Goal: Task Accomplishment & Management: Manage account settings

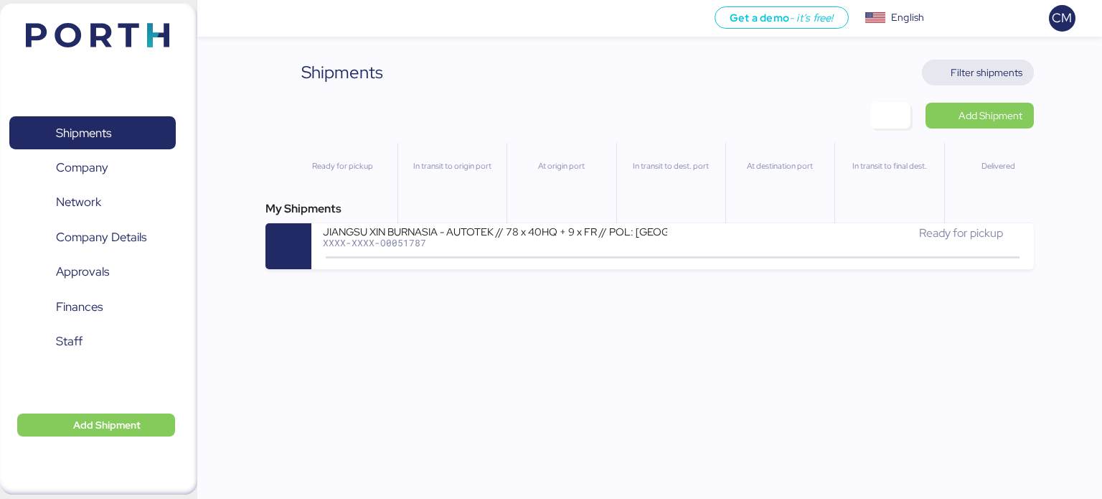
click at [972, 73] on span "Filter shipments" at bounding box center [987, 72] width 72 height 17
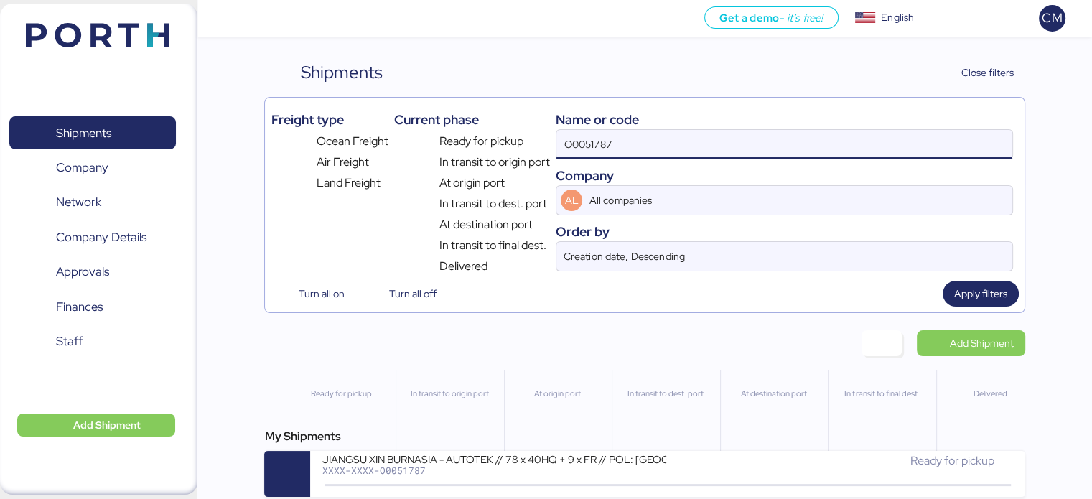
click at [676, 142] on input "O0051787" at bounding box center [783, 144] width 455 height 29
paste input "170624"
type input "170624"
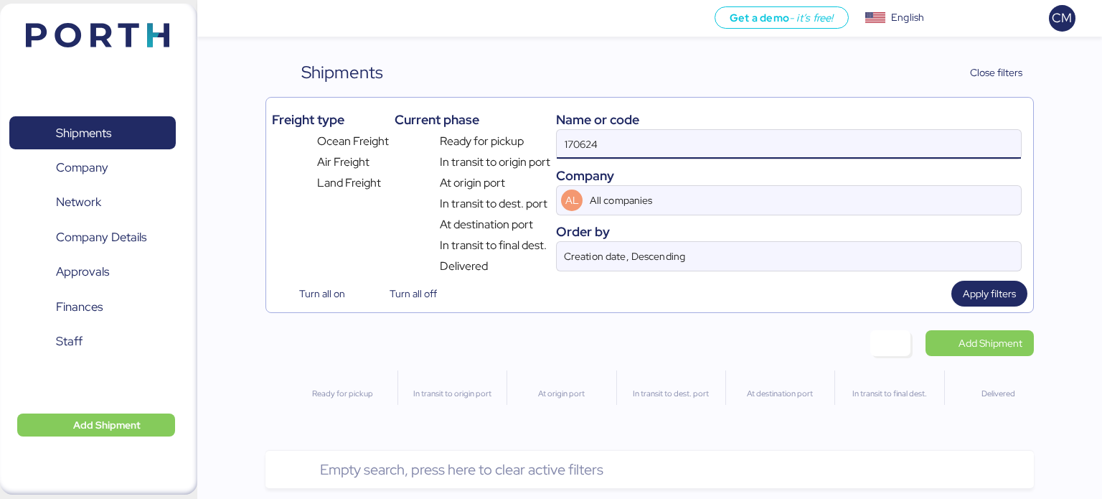
click at [626, 148] on input "170624" at bounding box center [789, 144] width 464 height 29
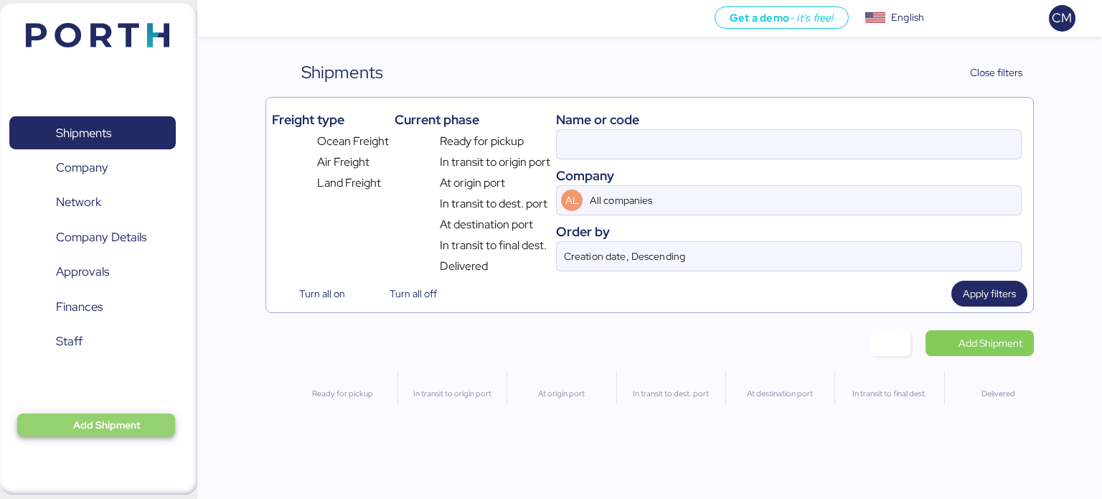
click at [149, 415] on span "Add Shipment" at bounding box center [96, 424] width 158 height 23
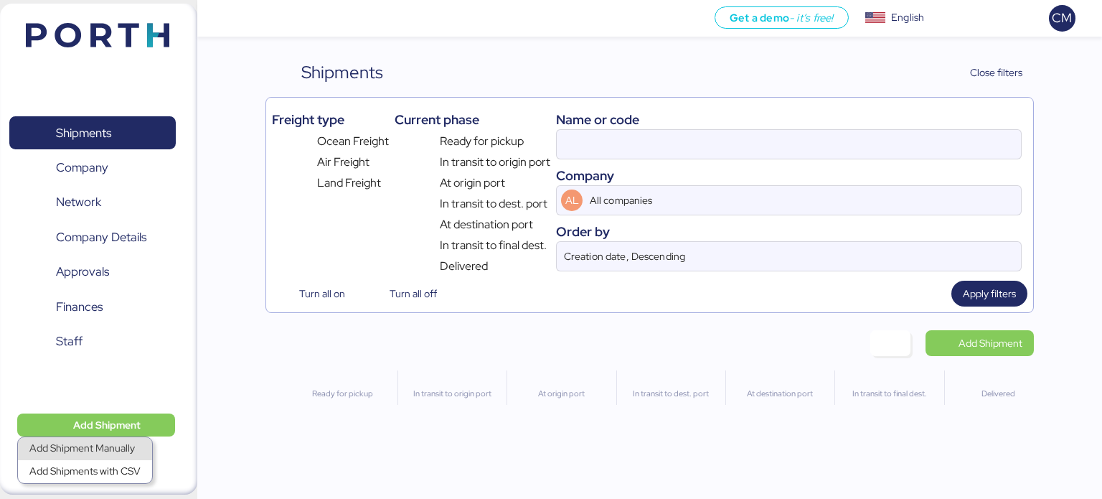
click at [118, 441] on div "Add Shipment Manually" at bounding box center [84, 449] width 111 height 20
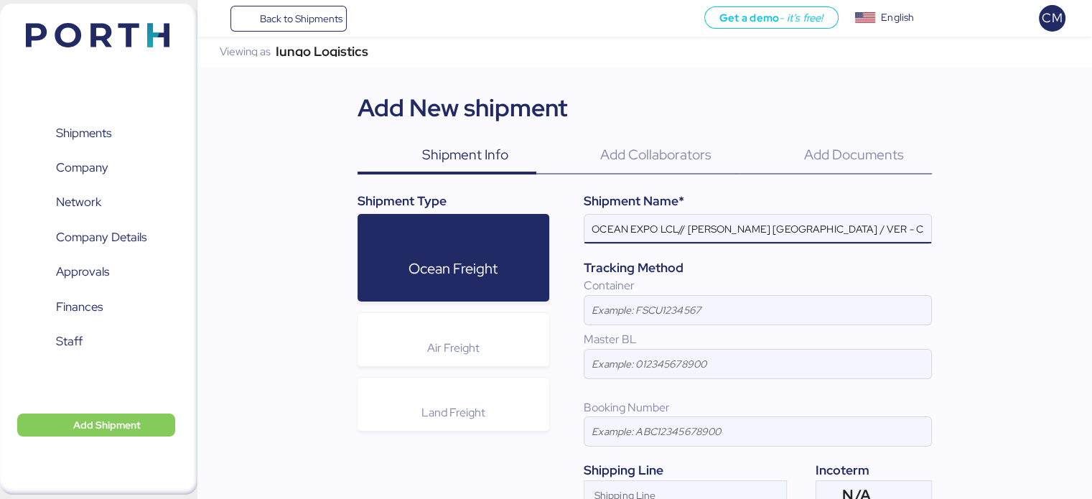
drag, startPoint x: 690, startPoint y: 225, endPoint x: 547, endPoint y: 239, distance: 143.5
click at [547, 239] on div "Shipment Type Ocean Freight Air Freight Land Freight Shipment Name* OCEAN EXPO …" at bounding box center [644, 351] width 574 height 318
click at [640, 220] on input "OCEAN EXPO LCL// [PERSON_NAME] [GEOGRAPHIC_DATA] / VER - CAUCEDO" at bounding box center [757, 229] width 347 height 29
drag, startPoint x: 784, startPoint y: 230, endPoint x: 841, endPoint y: 229, distance: 56.7
click at [841, 229] on input "OCEAN EXPO LCL// [PERSON_NAME] [GEOGRAPHIC_DATA] / VER - CAUCEDO" at bounding box center [757, 229] width 347 height 29
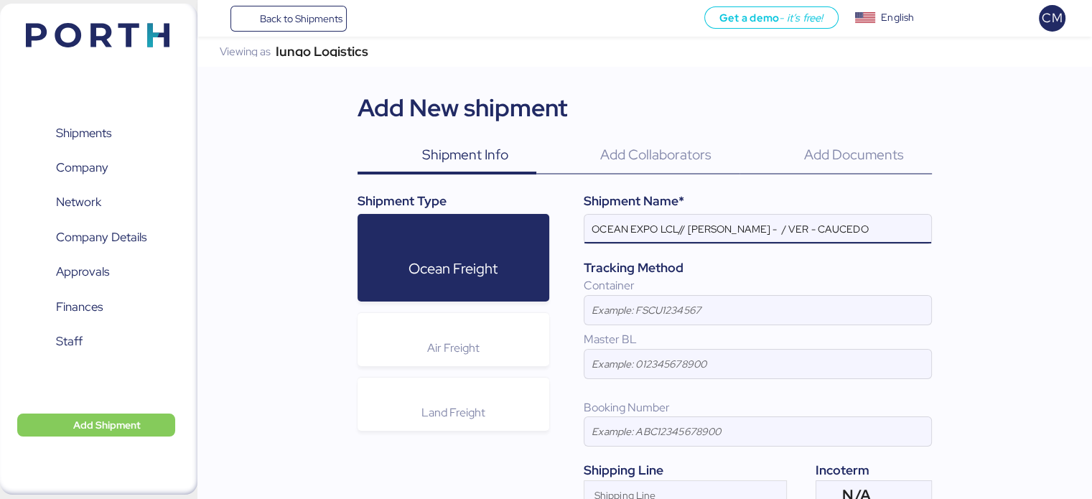
paste input "ITRA-CAS"
drag, startPoint x: 677, startPoint y: 232, endPoint x: 895, endPoint y: 232, distance: 217.5
click at [893, 232] on input "OCEAN EXPO LCL// HARRY HEISEN - ITRA-CAS // VER - CAUCEDO" at bounding box center [757, 229] width 347 height 29
click at [914, 232] on input "OCEAN EXPO LCL// HARRY HEISEN - ITRA-CAS // VER - CAUCEDO" at bounding box center [757, 229] width 347 height 29
drag, startPoint x: 815, startPoint y: 228, endPoint x: 772, endPoint y: 230, distance: 43.8
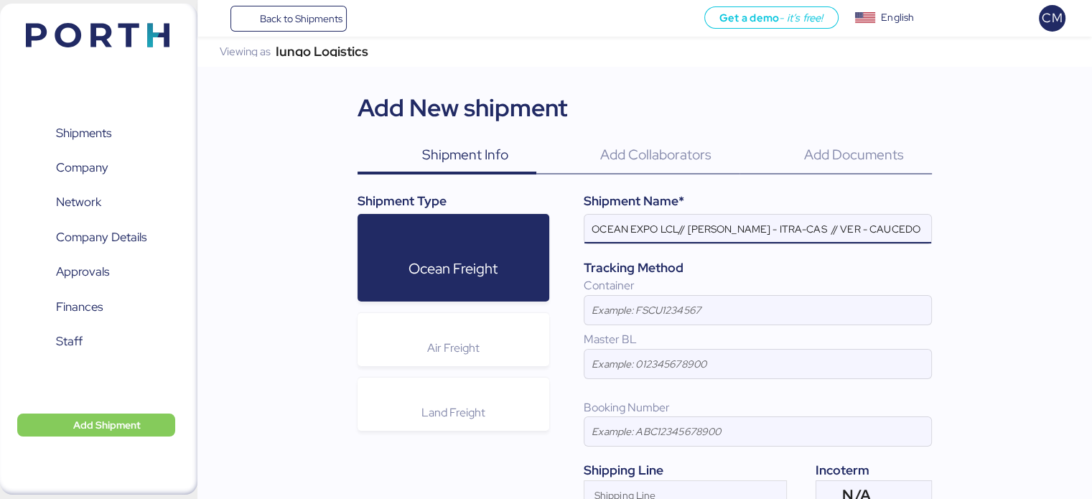
click at [772, 230] on input "OCEAN EXPO LCL// HARRY HEISEN - ITRA-CAS // VER - CAUCEDO" at bounding box center [757, 229] width 347 height 29
click at [766, 230] on input "OCEAN EXPO LCL// HARRY HEISEN -TRA-CAS I // VER - CAUCEDO" at bounding box center [757, 229] width 347 height 29
click at [810, 228] on input "OCEAN EXPO LCL// HARRY HEISEN - ITRA-CAS // VER - CAUCEDO" at bounding box center [757, 229] width 347 height 29
drag, startPoint x: 817, startPoint y: 228, endPoint x: 769, endPoint y: 229, distance: 47.4
click at [769, 229] on input "OCEAN EXPO LCL// HARRY HEISEN - ITRA-CAS // VER - CAUCEDO" at bounding box center [757, 229] width 347 height 29
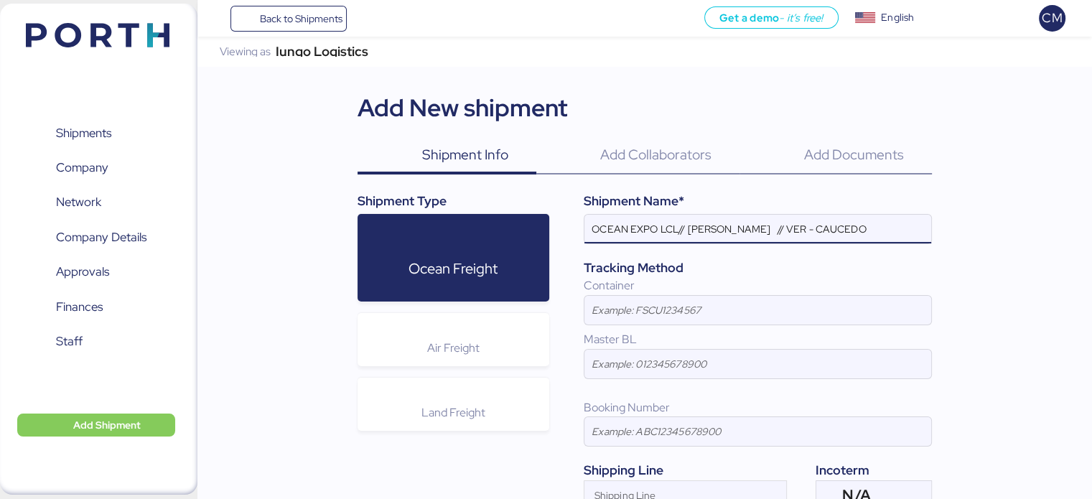
click at [686, 227] on input "OCEAN EXPO LCL// HARRY HEISEN // VER - CAUCEDO" at bounding box center [757, 229] width 347 height 29
paste input "ITRA-CAS"
drag, startPoint x: 820, startPoint y: 230, endPoint x: 942, endPoint y: 229, distance: 122.0
click at [942, 229] on div "Iungo Logistics Viewing as Iungo Logistics Add New shipment Shipment Info 0 Add…" at bounding box center [644, 320] width 894 height 567
type input "OCEAN EXPO LCL//ITRA-CAS- [PERSON_NAME] // VER - CAUCEDO"
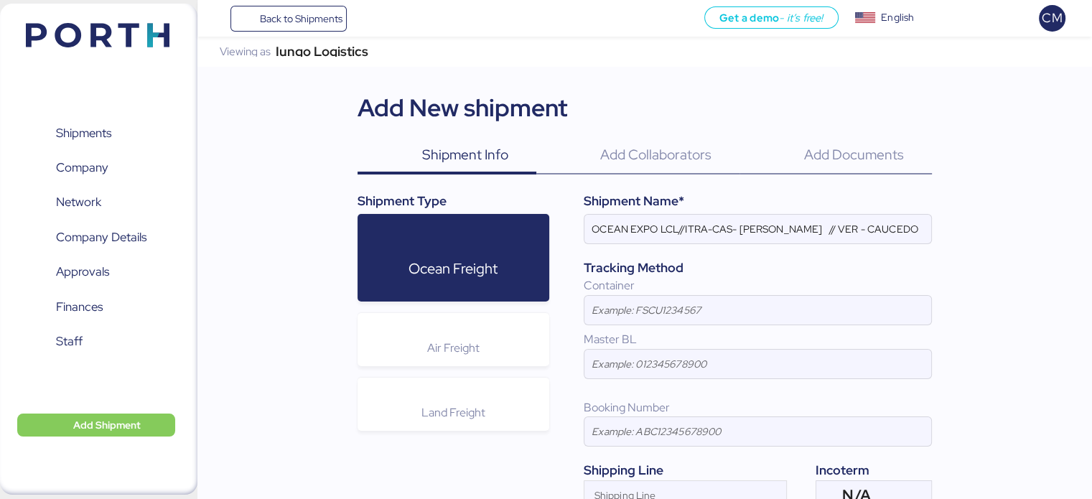
click at [941, 229] on div "Iungo Logistics Viewing as Iungo Logistics Add New shipment Shipment Info 0 Add…" at bounding box center [644, 320] width 894 height 567
click at [916, 231] on input "OCEAN EXPO LCL//ITRA-CAS- [PERSON_NAME] // VER - CAUCEDO" at bounding box center [757, 229] width 347 height 29
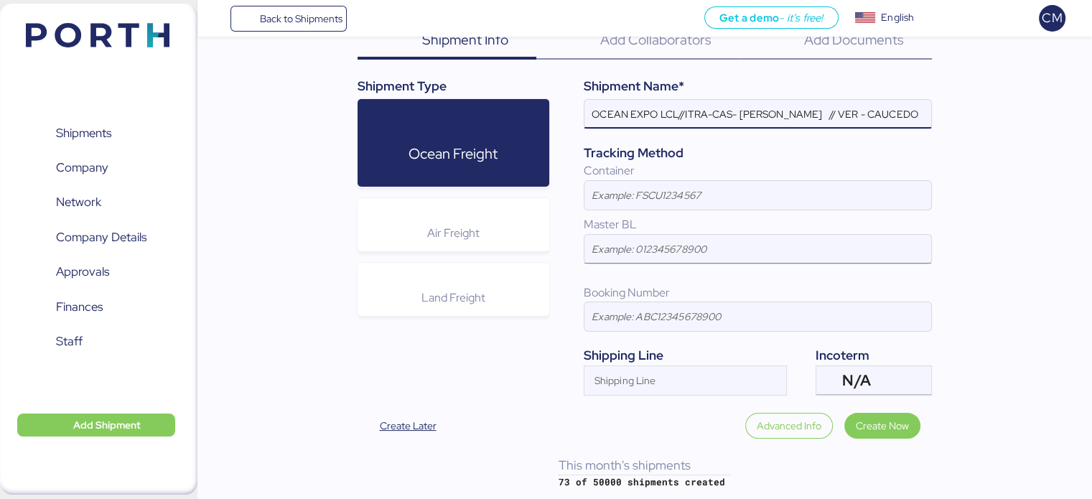
scroll to position [115, 0]
click at [848, 381] on span "N/A" at bounding box center [856, 380] width 28 height 13
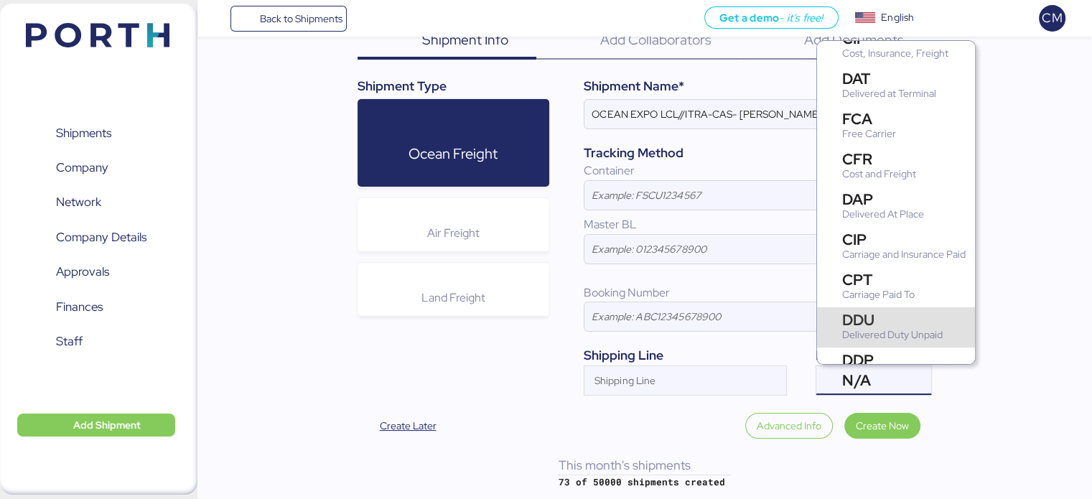
scroll to position [0, 0]
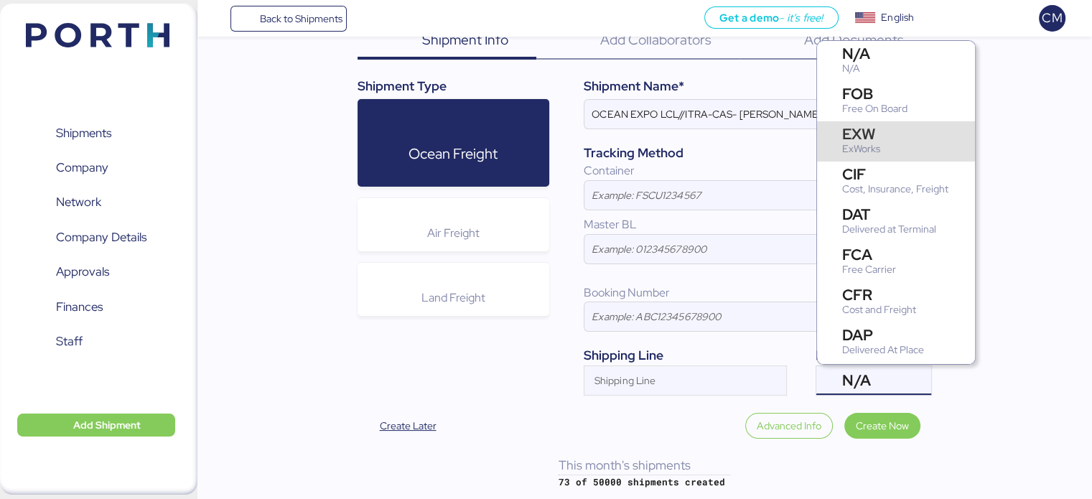
click at [863, 139] on div "EXW" at bounding box center [861, 133] width 38 height 15
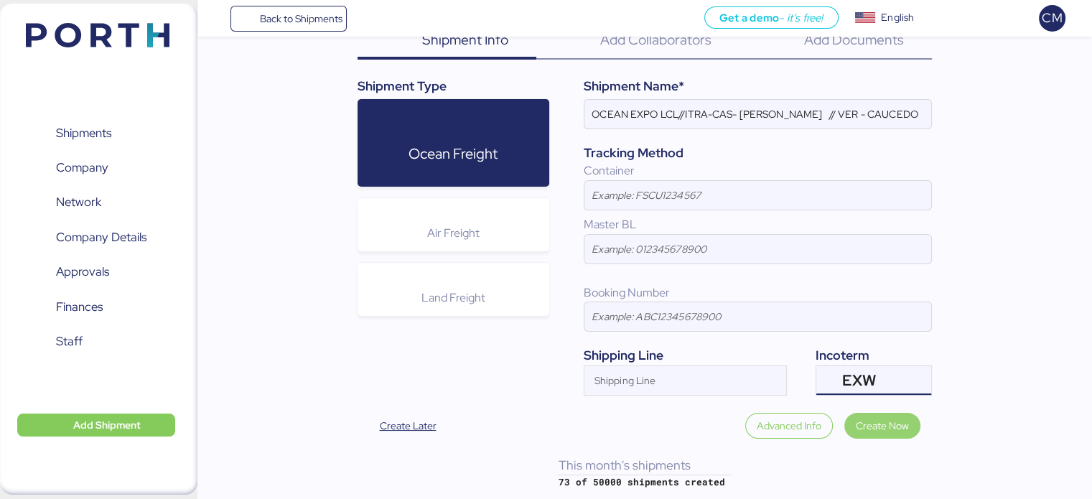
click at [867, 426] on span "Create Now" at bounding box center [881, 425] width 53 height 17
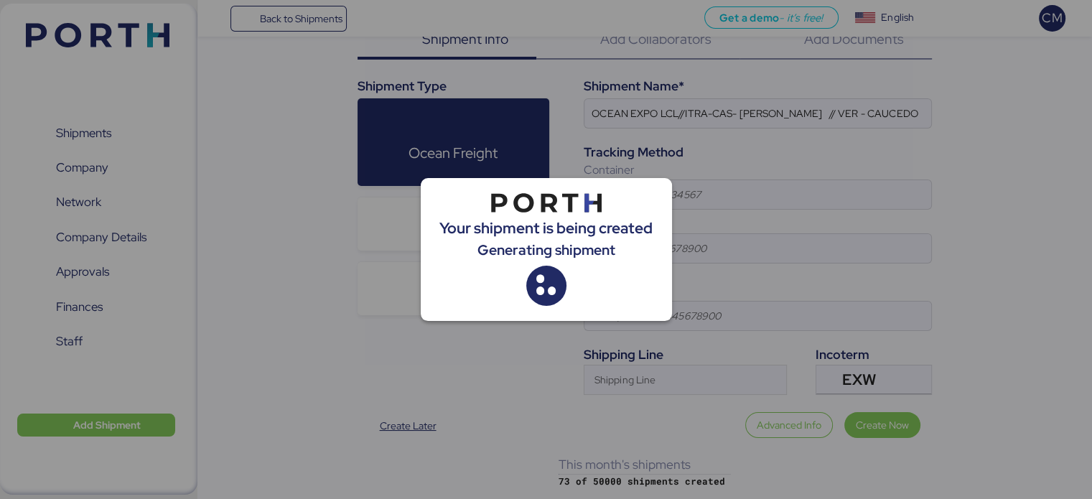
scroll to position [115, 0]
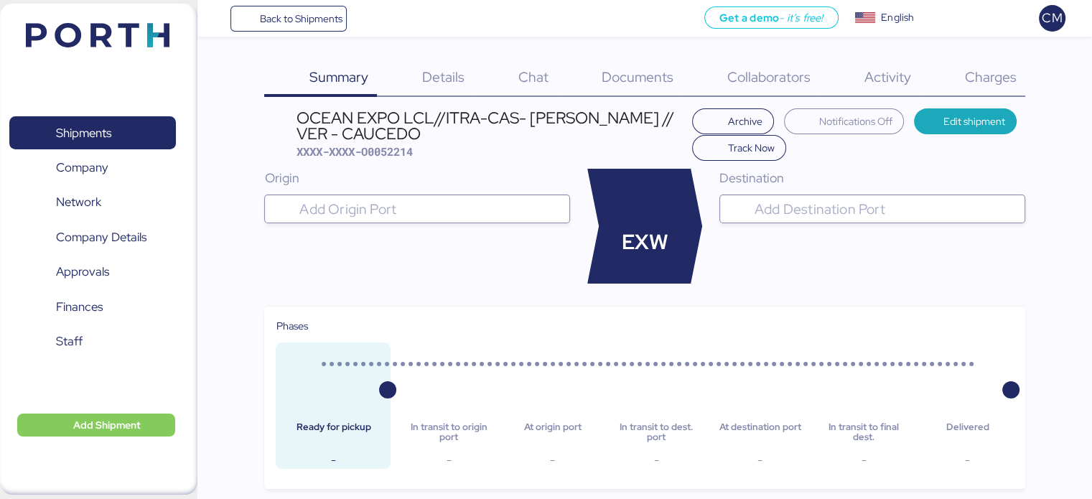
click at [444, 85] on div "Details 0" at bounding box center [425, 78] width 96 height 37
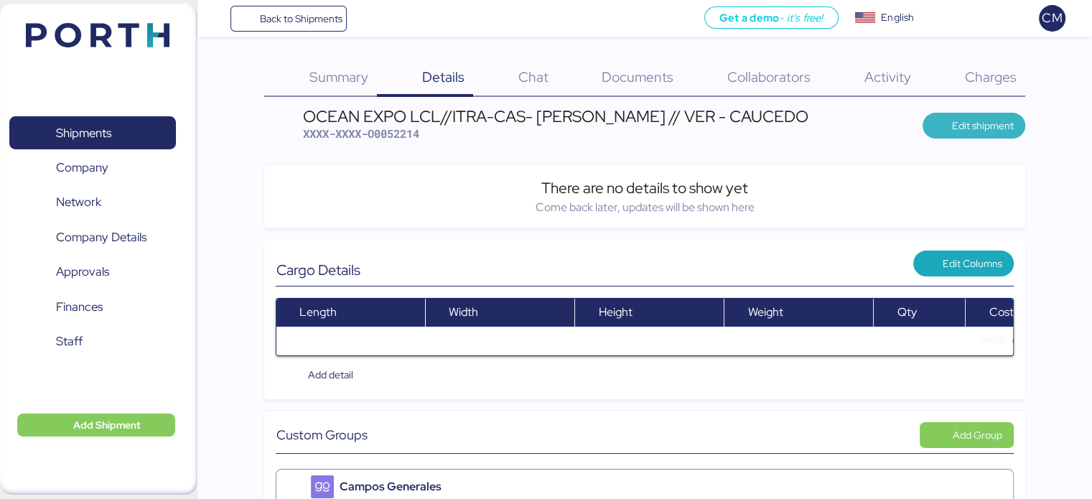
click at [975, 123] on span "Edit shipment" at bounding box center [983, 125] width 62 height 17
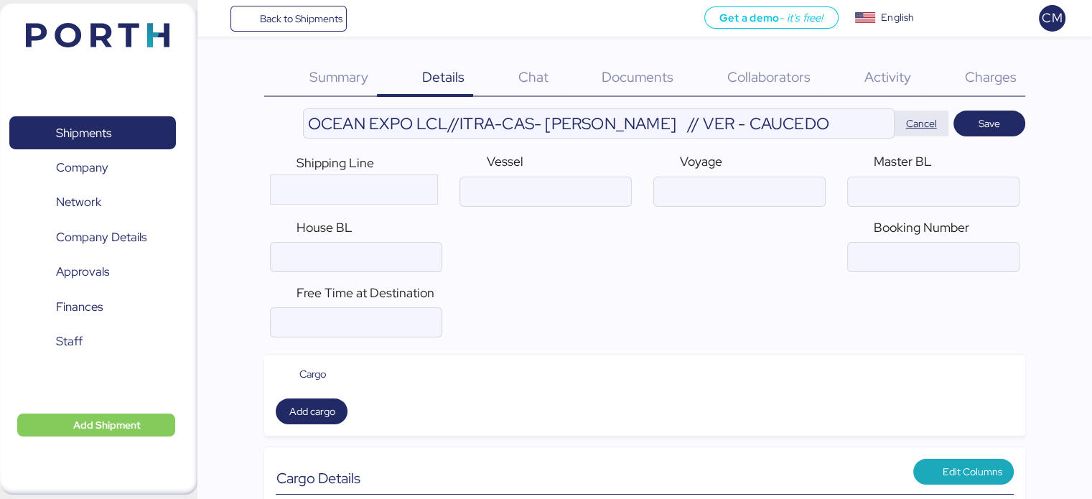
click at [916, 131] on span "Cancel" at bounding box center [921, 123] width 31 height 17
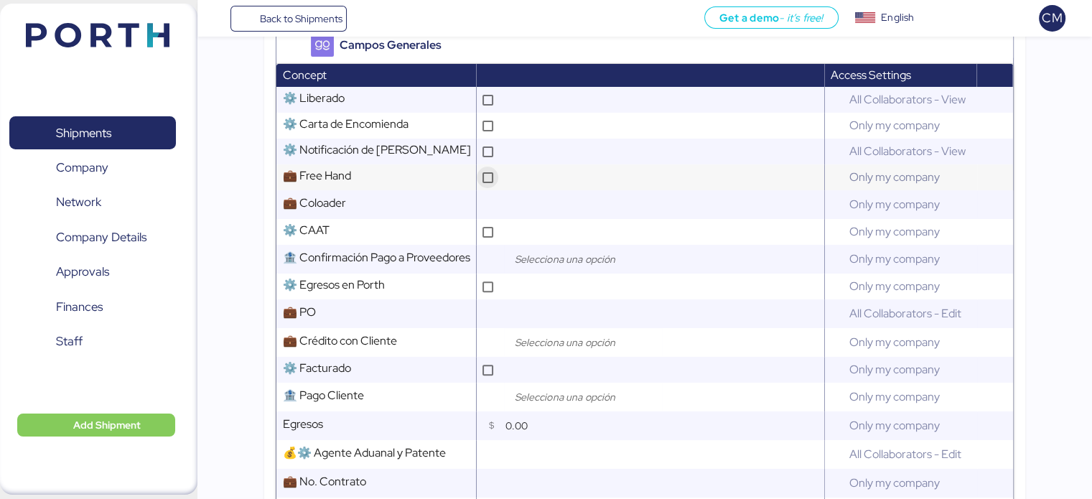
scroll to position [502, 0]
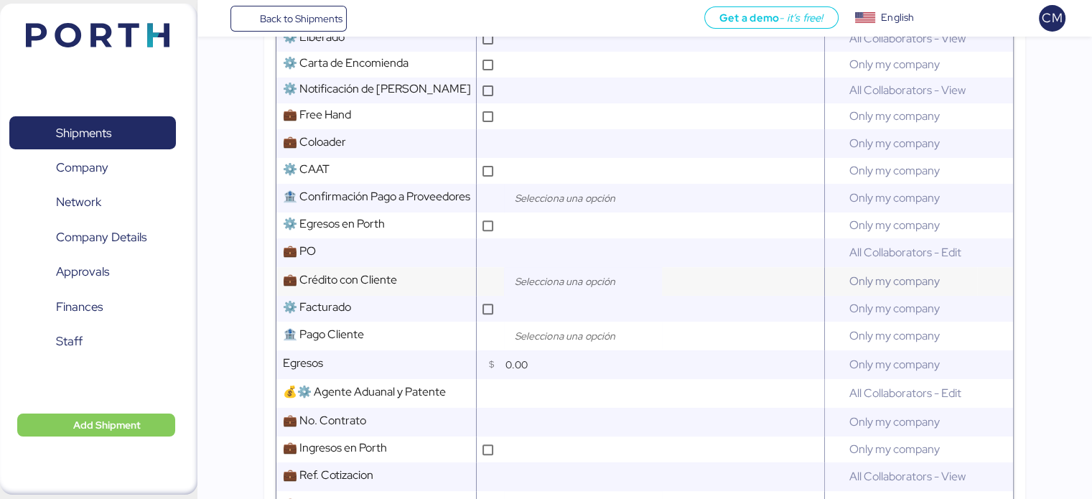
click at [531, 290] on input "search" at bounding box center [586, 281] width 151 height 17
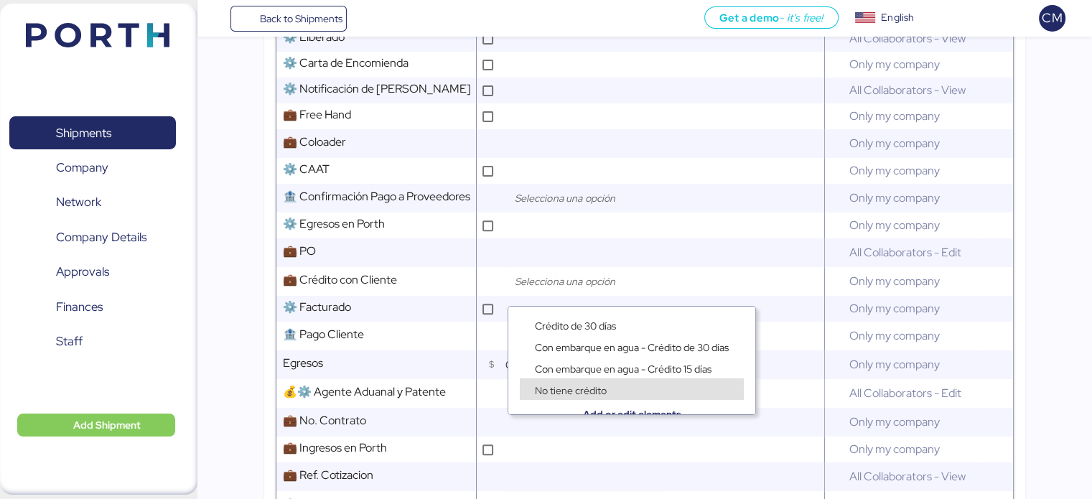
click at [586, 390] on span "No tiene crédito" at bounding box center [571, 390] width 72 height 13
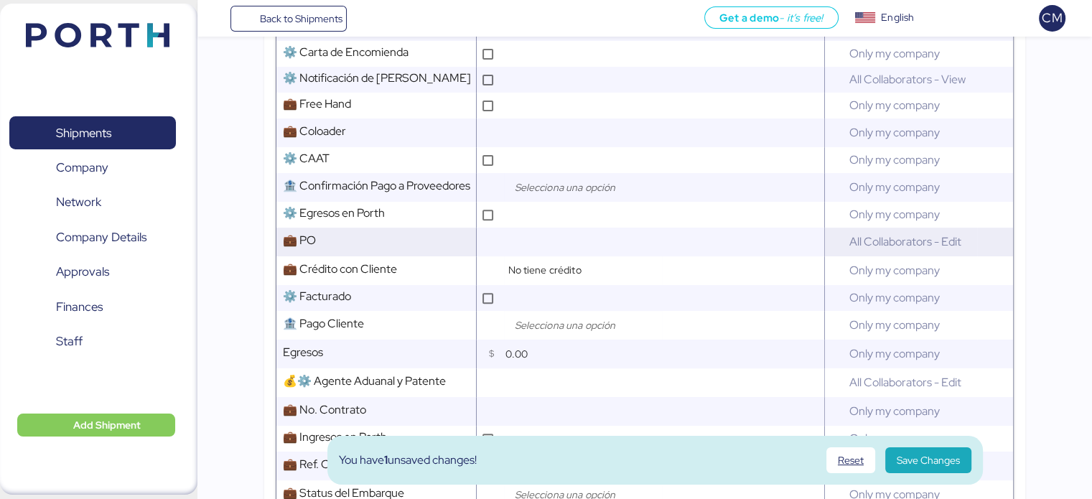
scroll to position [431, 0]
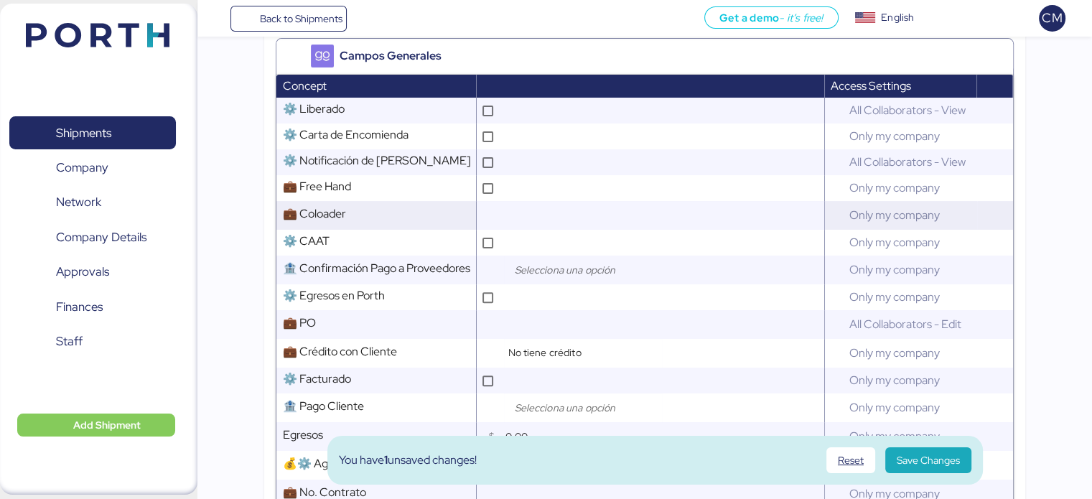
click at [543, 227] on input "text" at bounding box center [662, 215] width 322 height 29
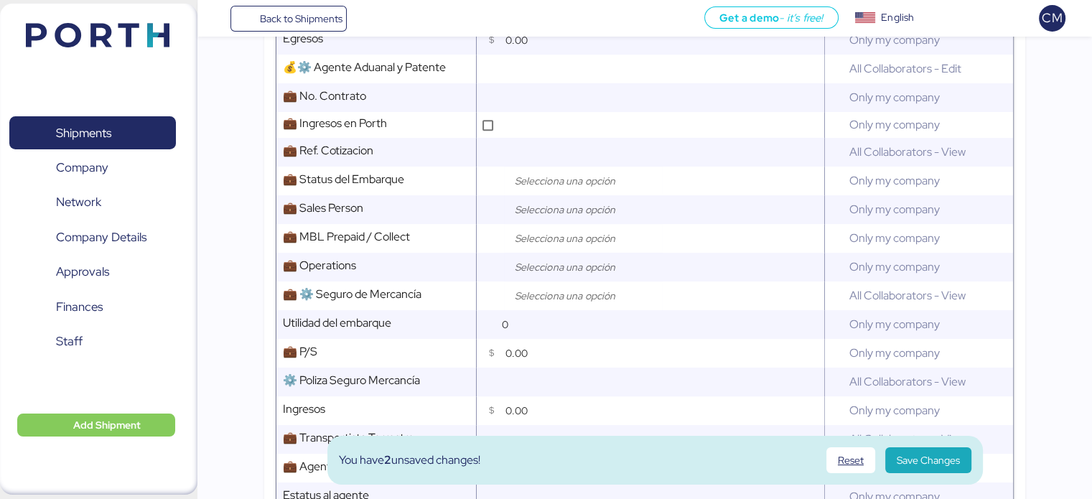
scroll to position [861, 0]
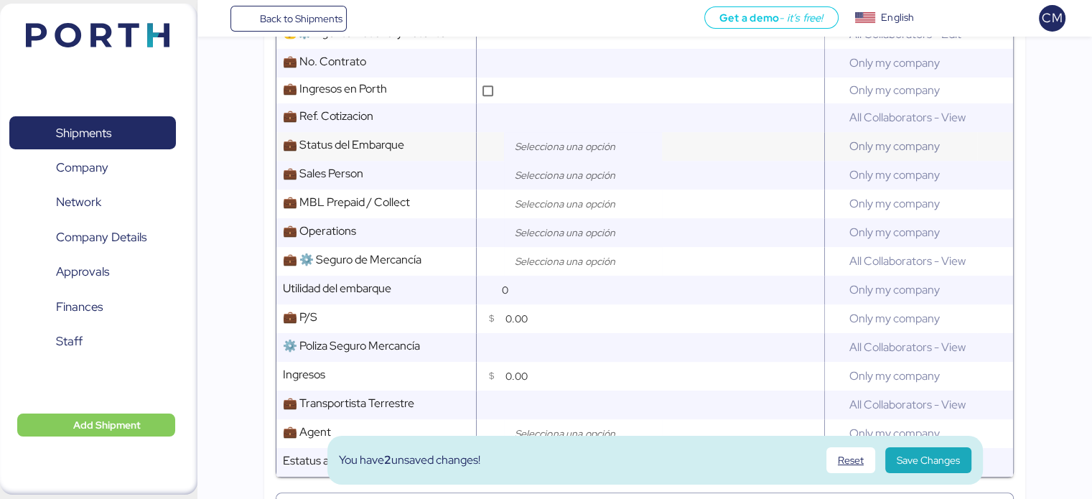
type input "INTERTEAM"
click at [551, 155] on input "search" at bounding box center [586, 146] width 151 height 17
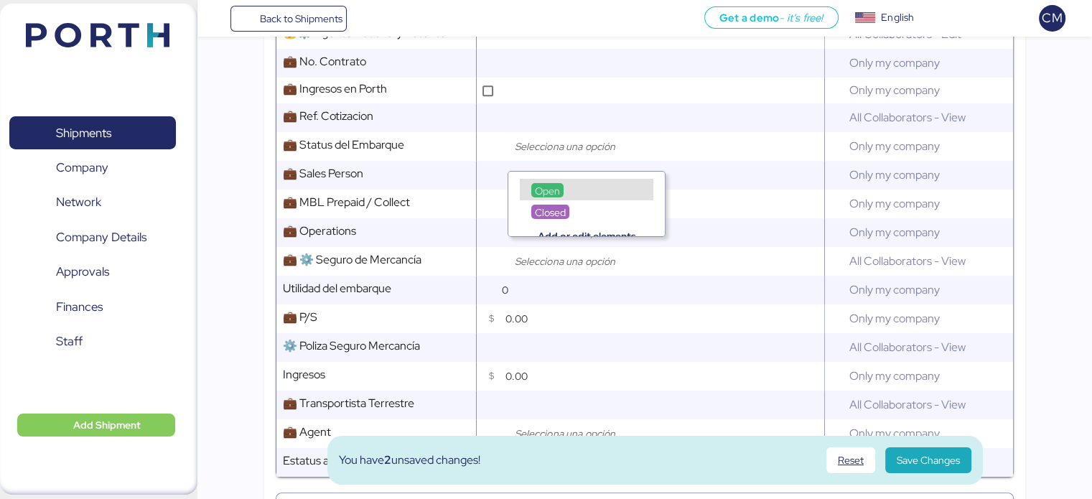
click at [553, 192] on span "Open" at bounding box center [547, 190] width 25 height 13
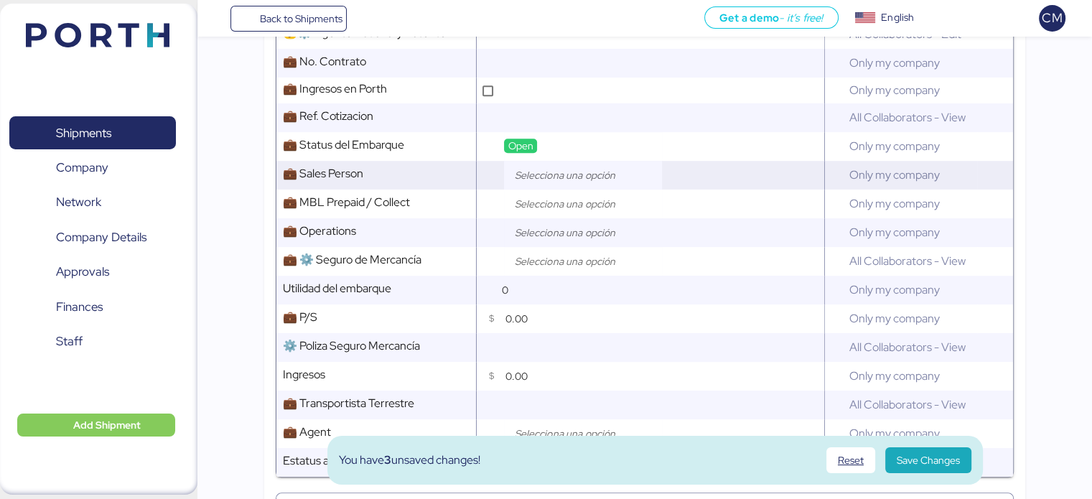
click at [551, 182] on input "search" at bounding box center [586, 175] width 151 height 17
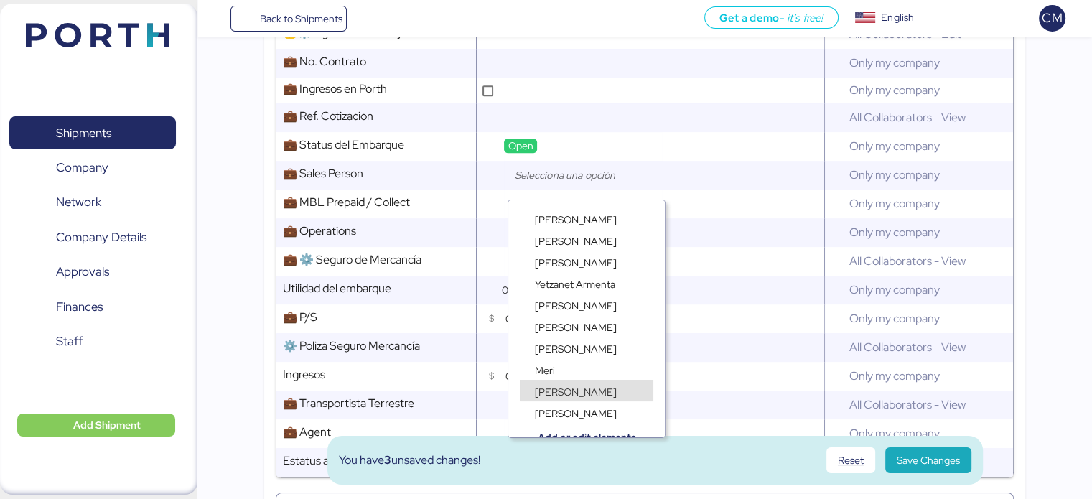
click at [568, 388] on span "[PERSON_NAME]" at bounding box center [576, 391] width 82 height 13
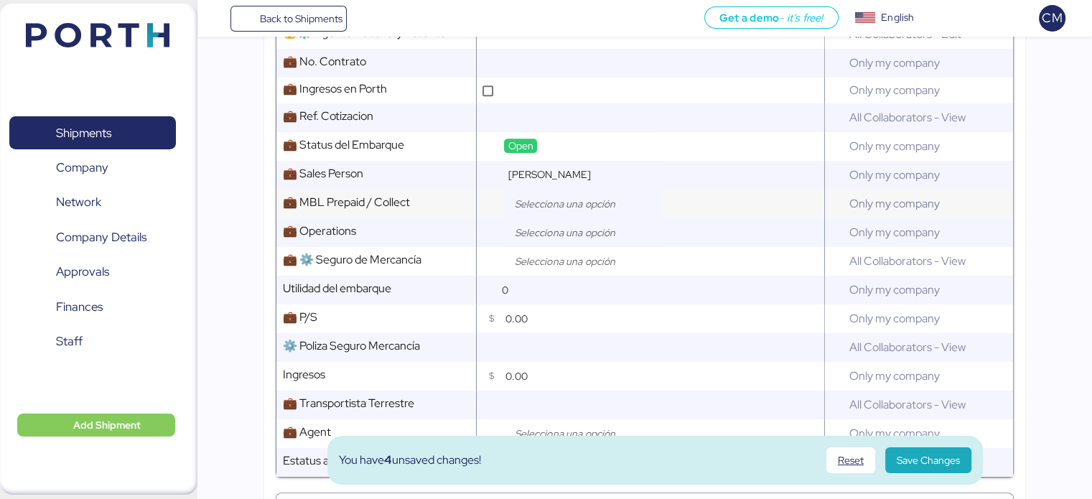
click at [557, 218] on div at bounding box center [583, 203] width 158 height 29
click at [550, 212] on input "search" at bounding box center [586, 203] width 151 height 17
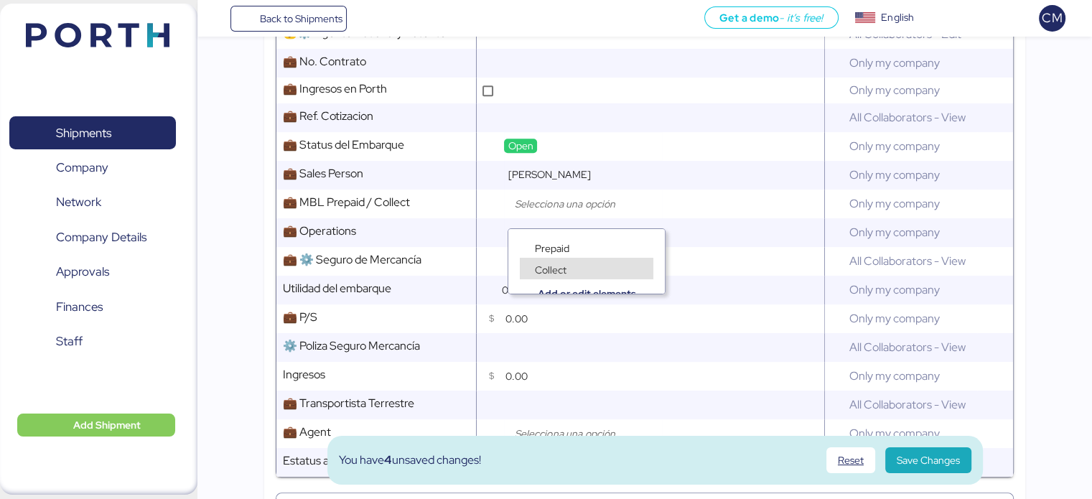
click at [557, 268] on span "Collect" at bounding box center [551, 269] width 32 height 13
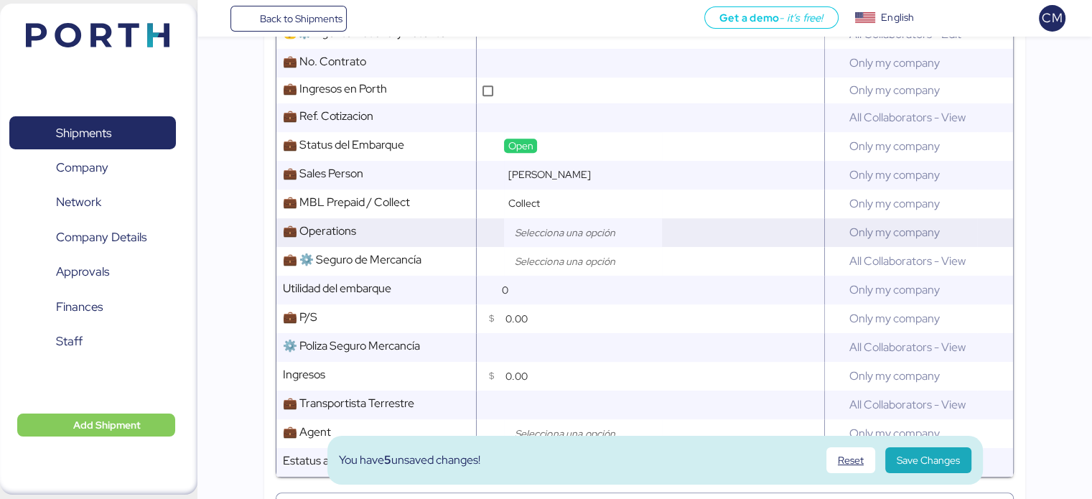
click at [543, 241] on input "search" at bounding box center [586, 232] width 151 height 17
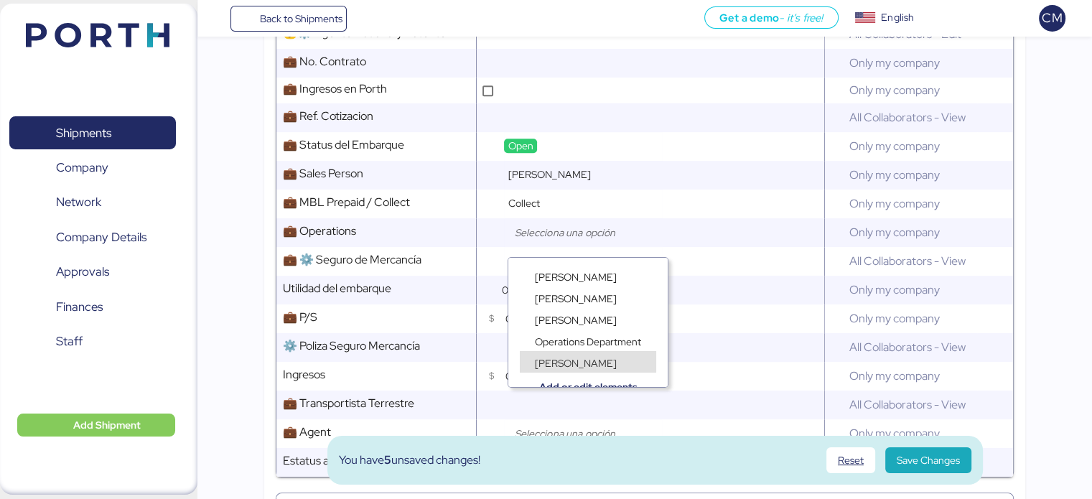
click at [566, 366] on div "Add or edit elements" at bounding box center [587, 376] width 159 height 22
click at [562, 364] on span "Juan Aguilar" at bounding box center [576, 363] width 82 height 13
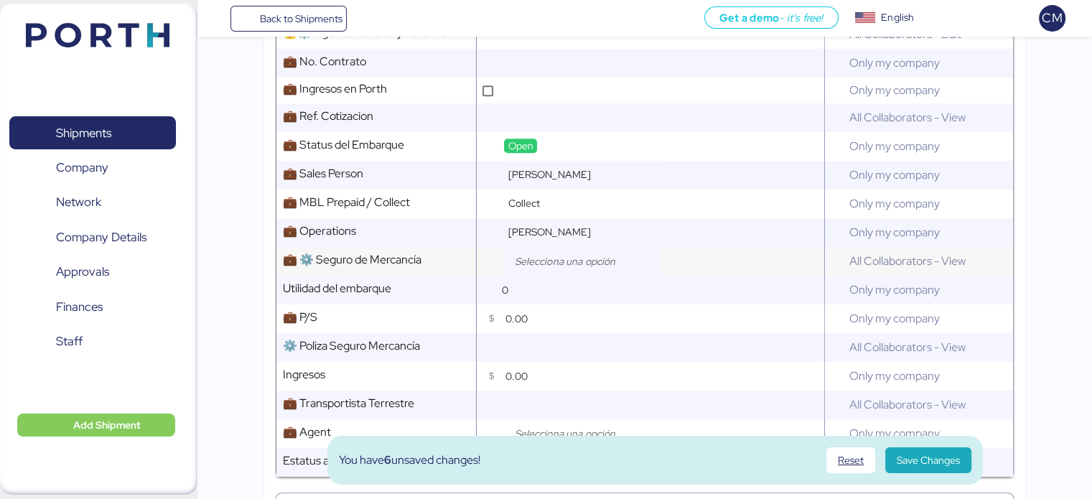
click at [547, 270] on input "search" at bounding box center [586, 261] width 151 height 17
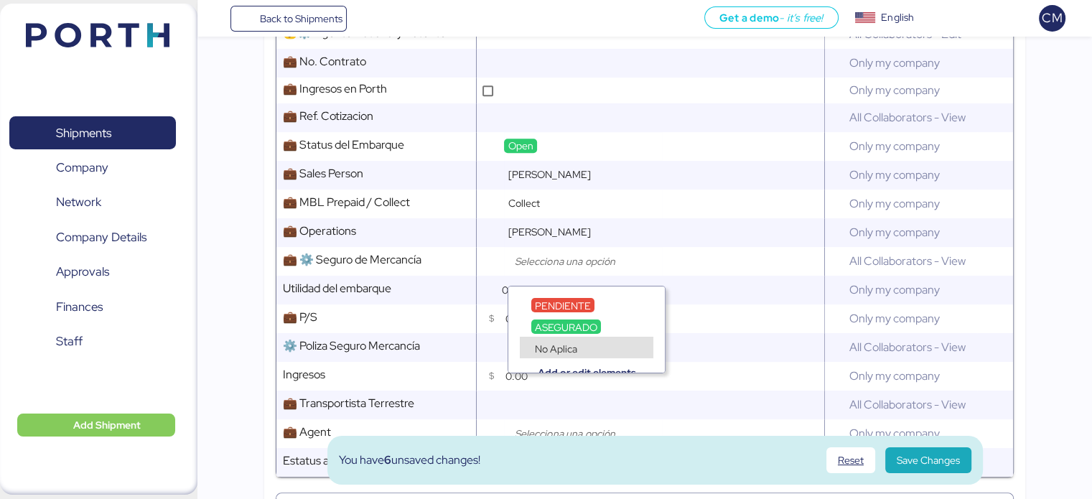
click at [570, 346] on span "No Aplica" at bounding box center [556, 348] width 42 height 13
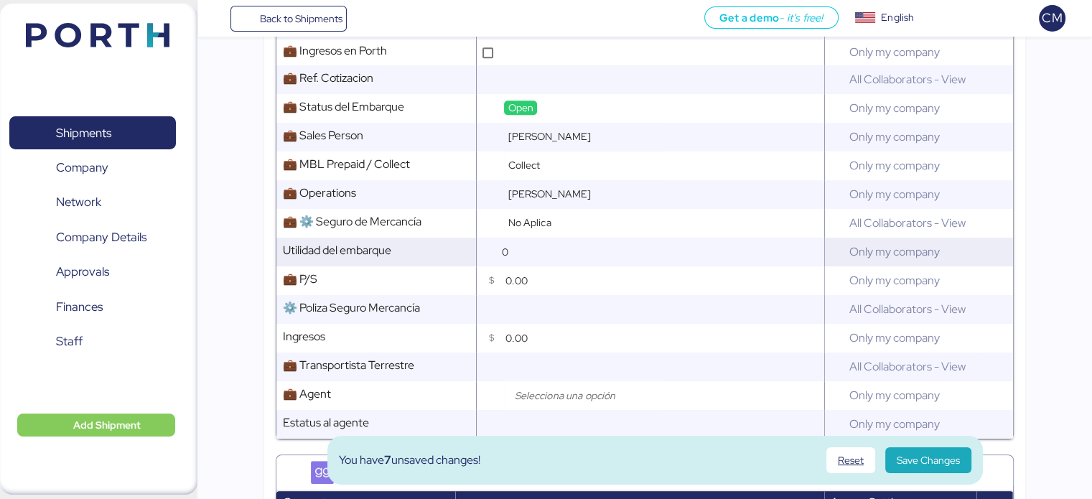
scroll to position [933, 0]
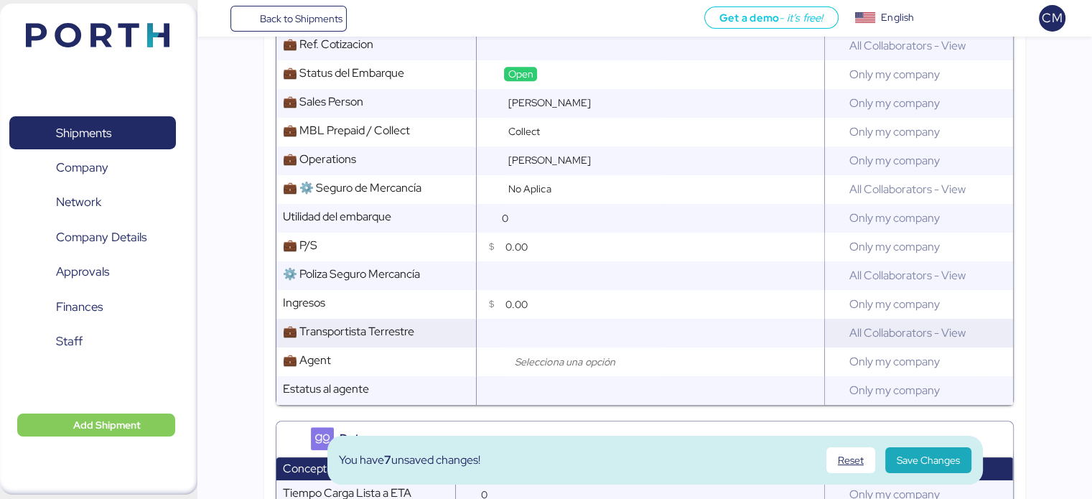
click at [530, 346] on input "text" at bounding box center [662, 333] width 322 height 29
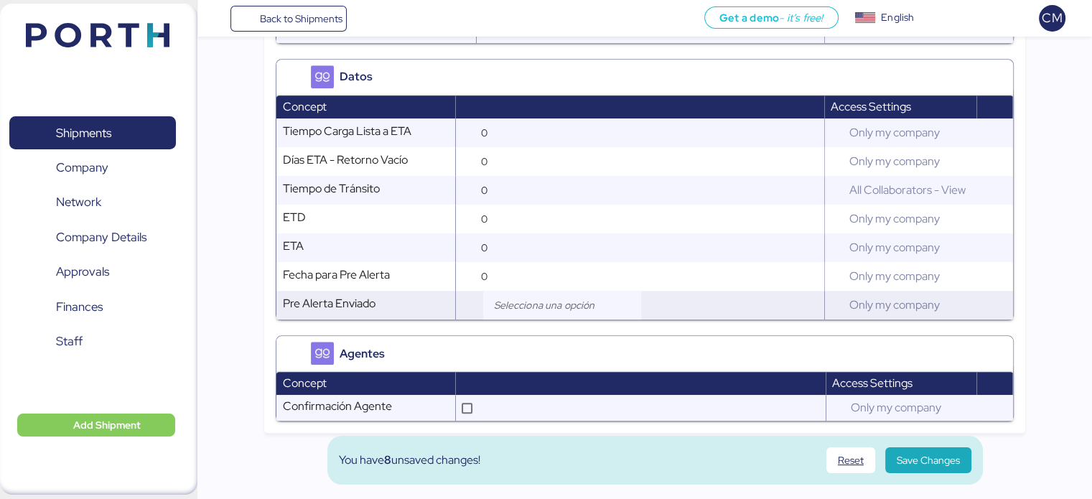
scroll to position [1307, 0]
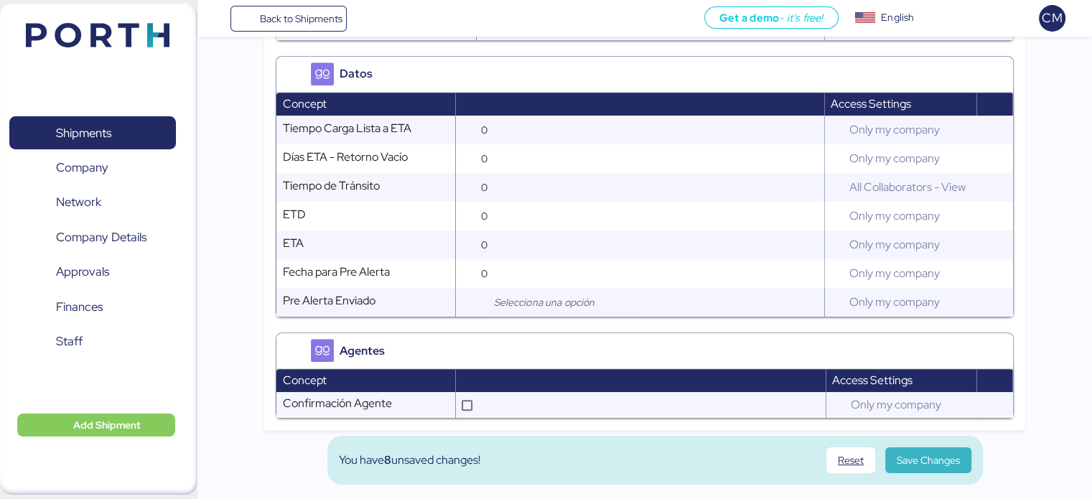
type input "[PERSON_NAME]"
click at [923, 459] on span "Save Changes" at bounding box center [927, 459] width 63 height 17
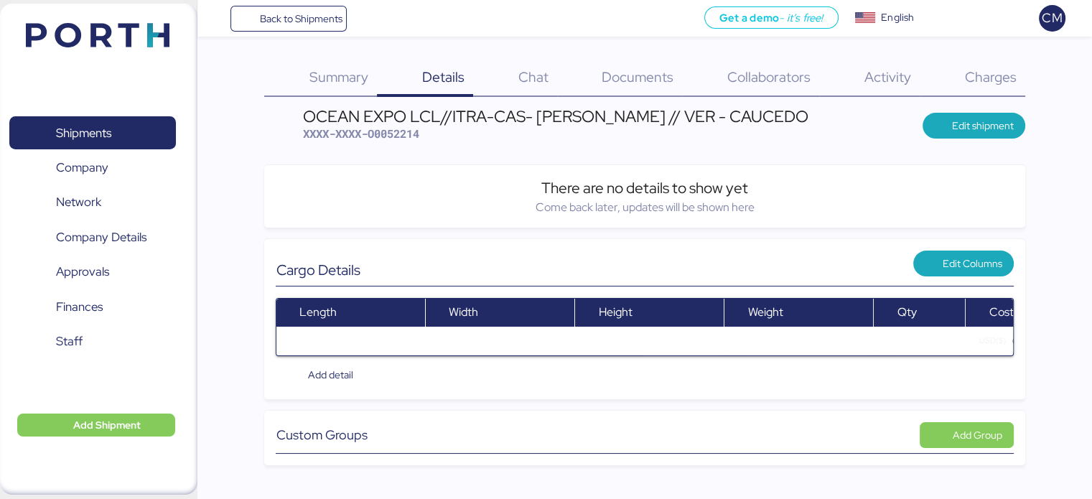
scroll to position [0, 0]
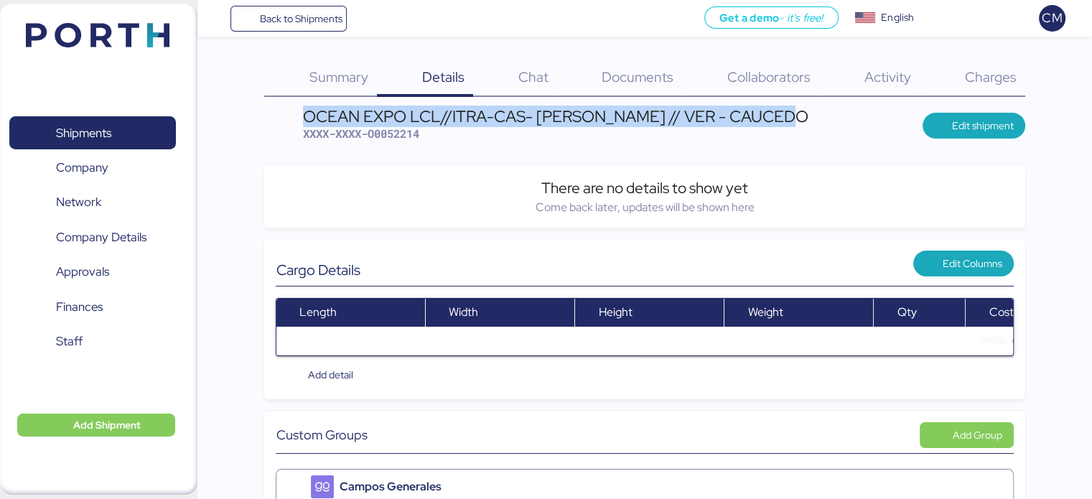
drag, startPoint x: 308, startPoint y: 114, endPoint x: 798, endPoint y: 121, distance: 490.2
click at [798, 121] on header "OCEAN EXPO LCL//ITRA-CAS- HARRY HEISEN // VER - CAUCEDO XXXX-XXXX-O0052214 Edit…" at bounding box center [644, 125] width 760 height 34
copy div "OCEAN EXPO LCL//ITRA-CAS- [PERSON_NAME] // VER - CAUCEDO"
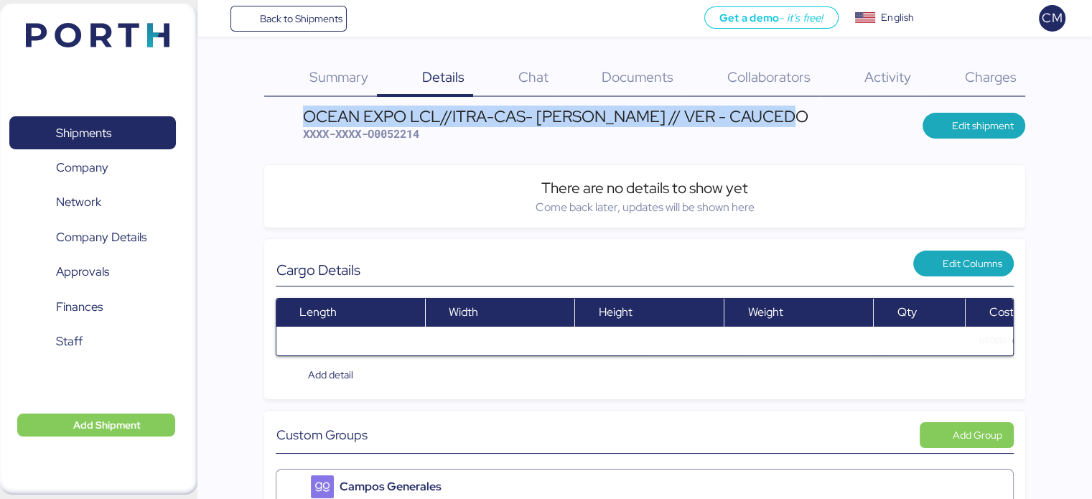
drag, startPoint x: 306, startPoint y: 111, endPoint x: 795, endPoint y: 117, distance: 489.5
click at [795, 117] on header "OCEAN EXPO LCL//ITRA-CAS- HARRY HEISEN // VER - CAUCEDO XXXX-XXXX-O0052214 Edit…" at bounding box center [644, 125] width 760 height 34
copy div "OCEAN EXPO LCL//ITRA-CAS- [PERSON_NAME] // VER - CAUCEDO"
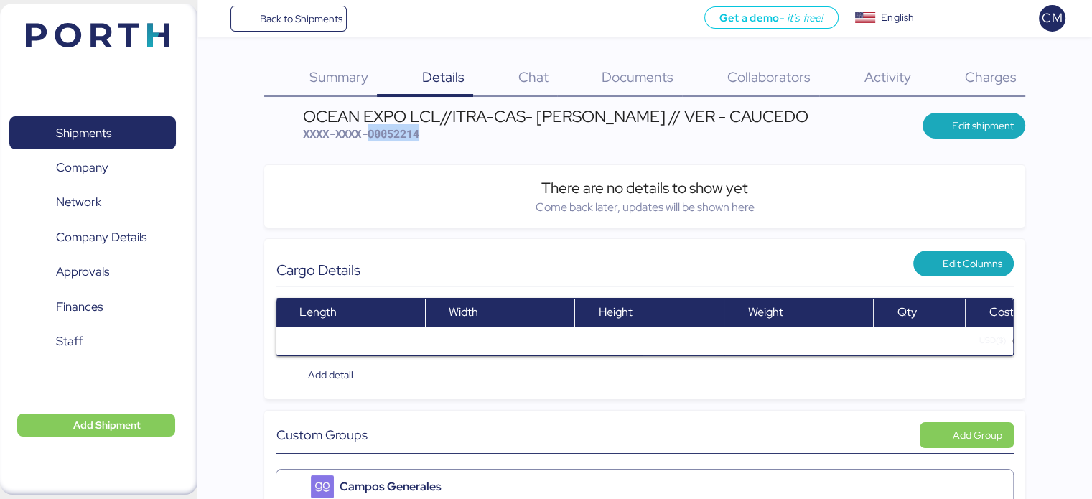
drag, startPoint x: 432, startPoint y: 139, endPoint x: 371, endPoint y: 129, distance: 61.7
click at [371, 129] on div "OCEAN EXPO LCL//ITRA-CAS- HARRY HEISEN // VER - CAUCEDO XXXX-XXXX-O0052214" at bounding box center [555, 125] width 505 height 34
copy span "O0052214"
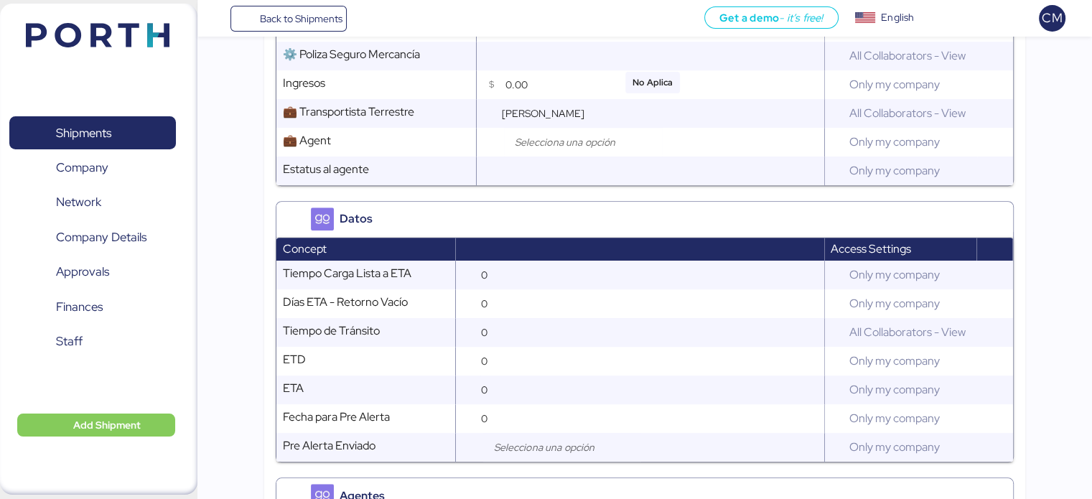
scroll to position [1034, 0]
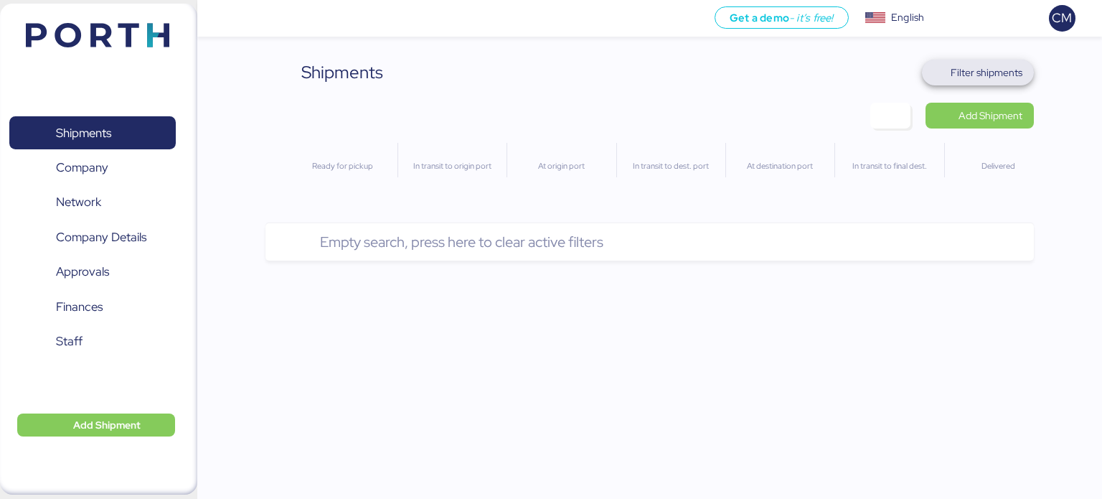
click at [975, 71] on span "Filter shipments" at bounding box center [987, 72] width 72 height 17
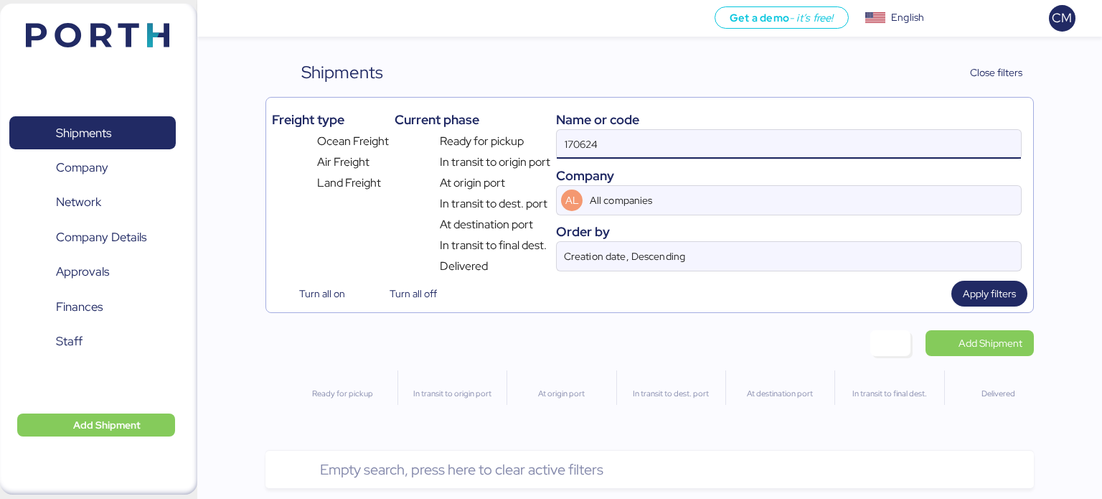
click at [677, 141] on input "170624" at bounding box center [789, 144] width 464 height 29
paste input "O0052056"
type input "O0052056"
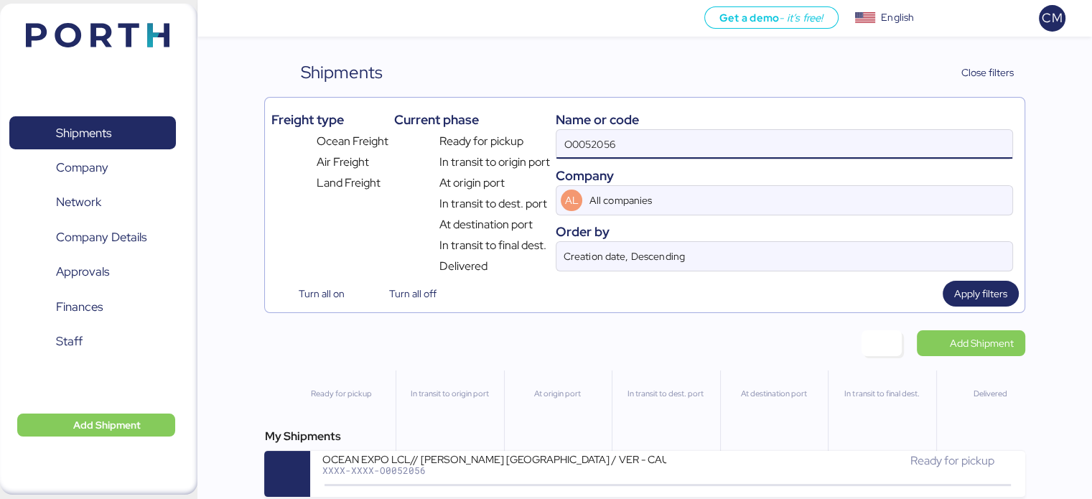
scroll to position [11, 0]
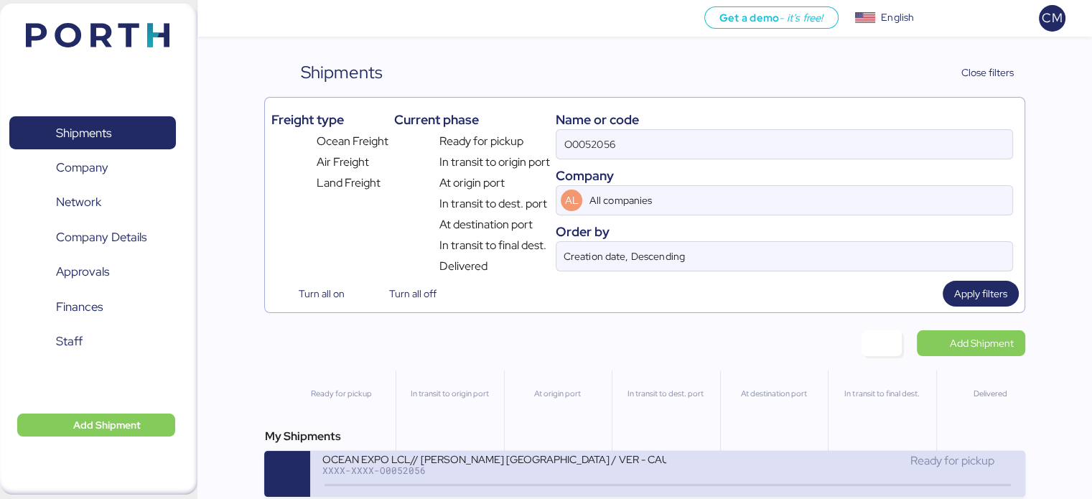
click at [522, 465] on div "XXXX-XXXX-O0052056" at bounding box center [494, 470] width 344 height 10
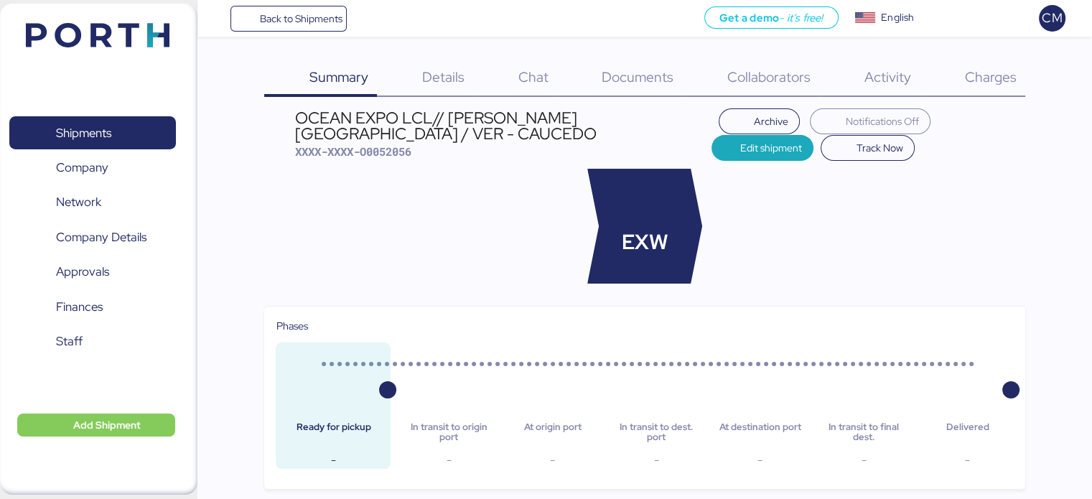
click at [446, 82] on span "Details" at bounding box center [443, 76] width 42 height 19
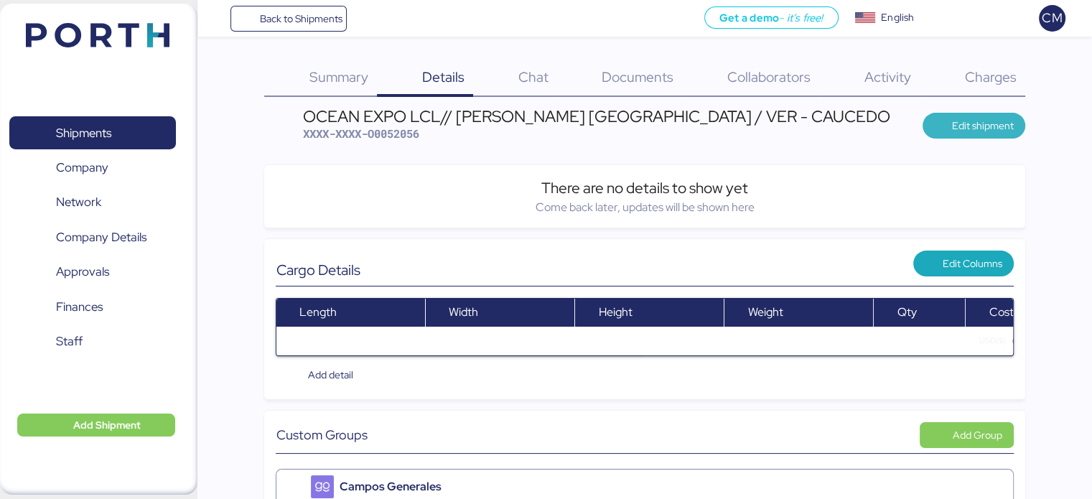
click at [968, 126] on span "Edit shipment" at bounding box center [983, 125] width 62 height 17
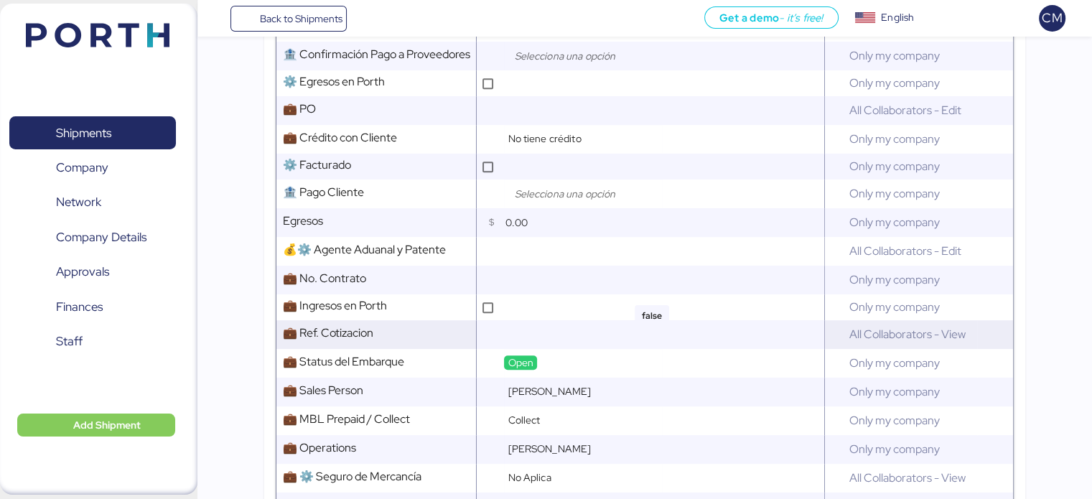
scroll to position [933, 0]
